Goal: Task Accomplishment & Management: Use online tool/utility

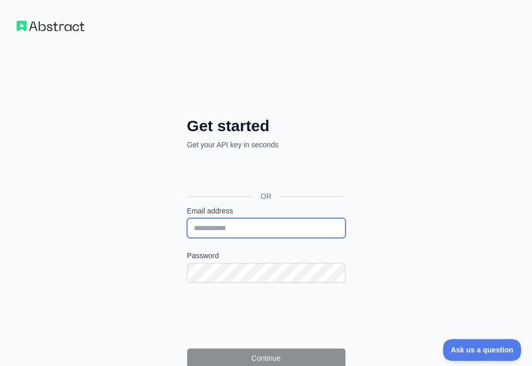
click at [187, 218] on input "Email address" at bounding box center [266, 228] width 158 height 20
paste input "**********"
type input "**********"
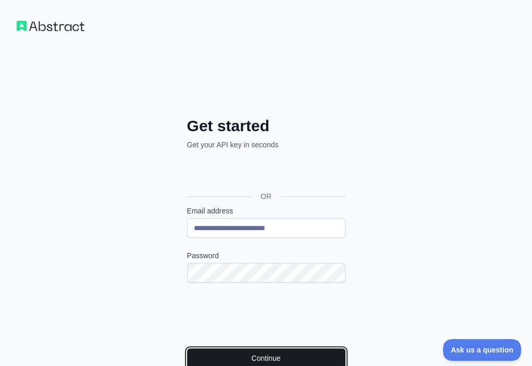
click at [187, 348] on button "Continue" at bounding box center [266, 358] width 158 height 20
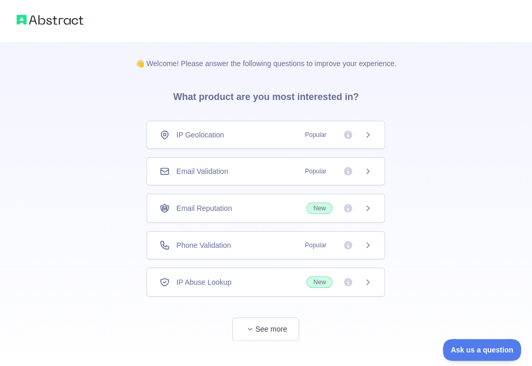
click at [254, 165] on div "Email Validation Popular" at bounding box center [265, 171] width 239 height 28
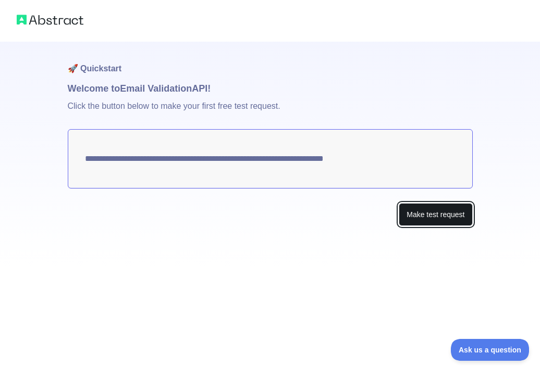
click at [405, 218] on button "Make test request" at bounding box center [434, 214] width 73 height 23
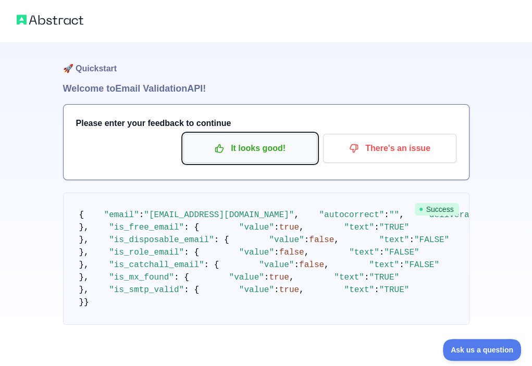
click at [259, 153] on p "It looks good!" at bounding box center [250, 149] width 118 height 18
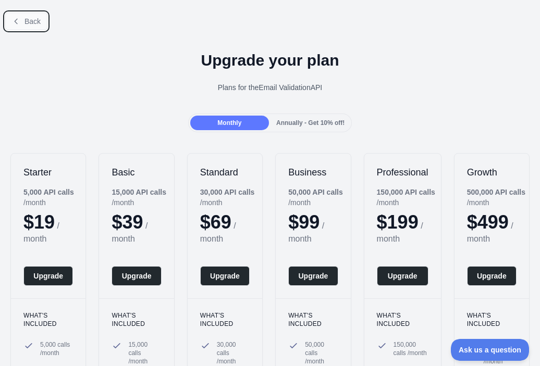
click at [37, 24] on span "Back" at bounding box center [32, 21] width 16 height 8
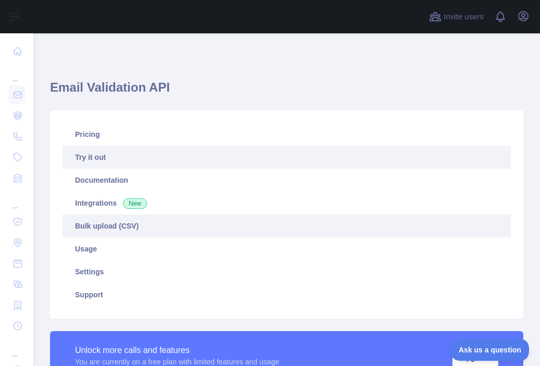
scroll to position [208, 0]
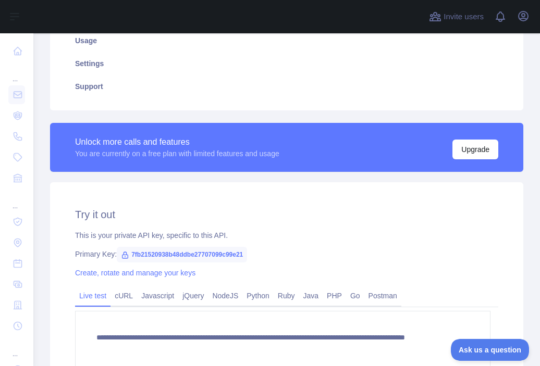
click at [223, 258] on span "7fb21520938b48ddbe27707099c99e21" at bounding box center [182, 255] width 130 height 16
copy span "7fb21520938b48ddbe27707099c99e21"
